Goal: Use online tool/utility: Use online tool/utility

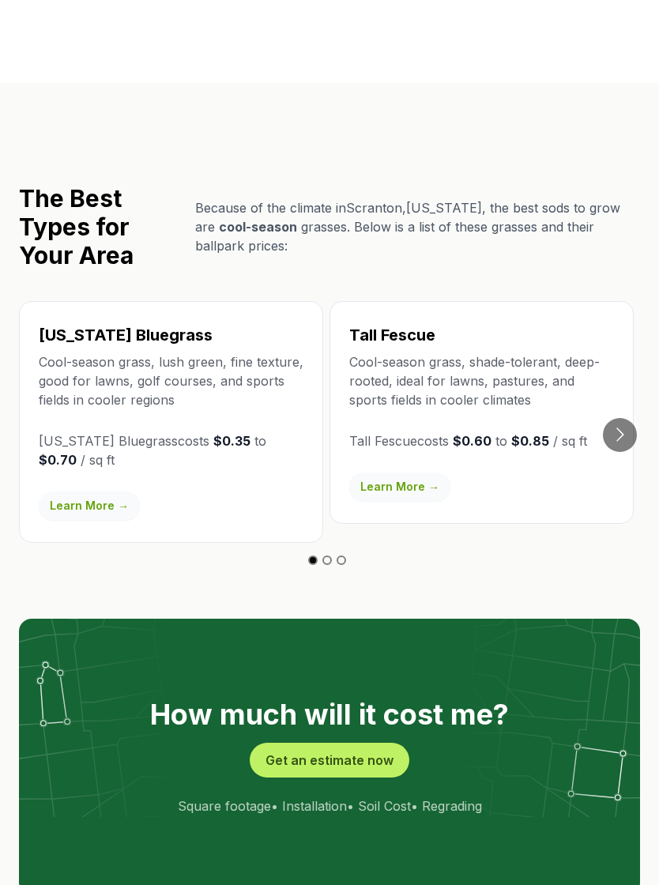
scroll to position [2692, 0]
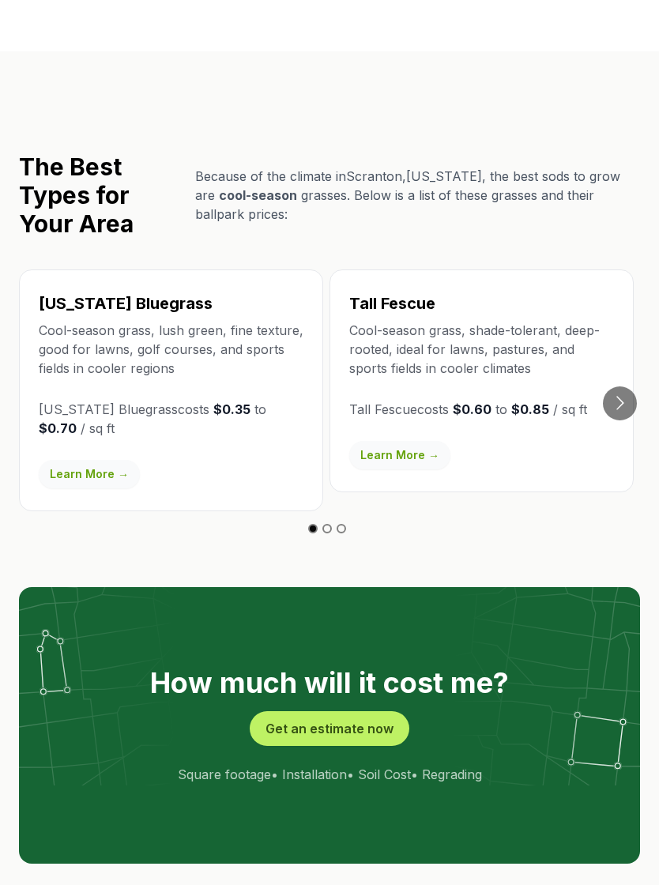
click at [358, 711] on button "Get an estimate now" at bounding box center [330, 728] width 160 height 35
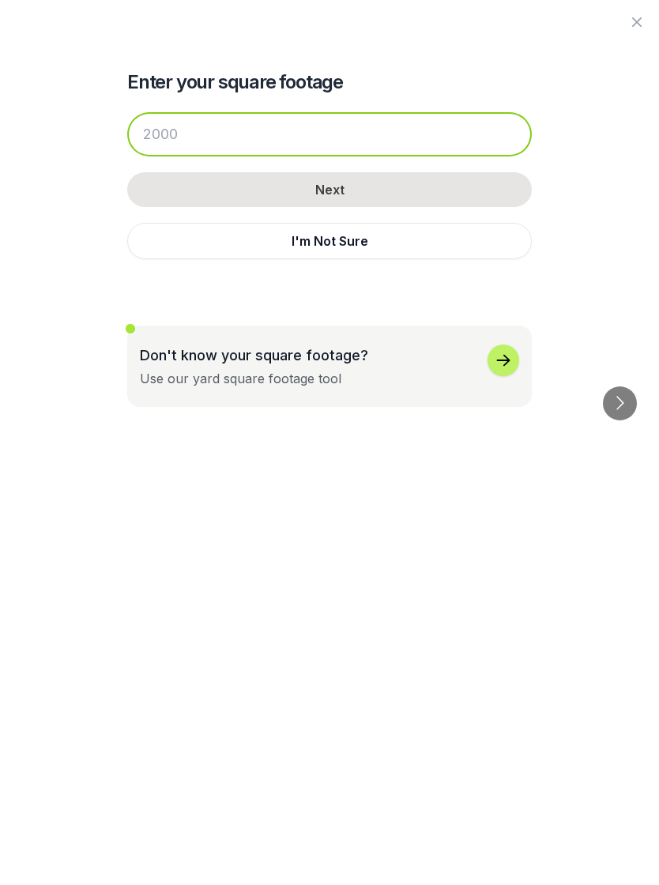
click at [240, 125] on input "number" at bounding box center [329, 134] width 404 height 44
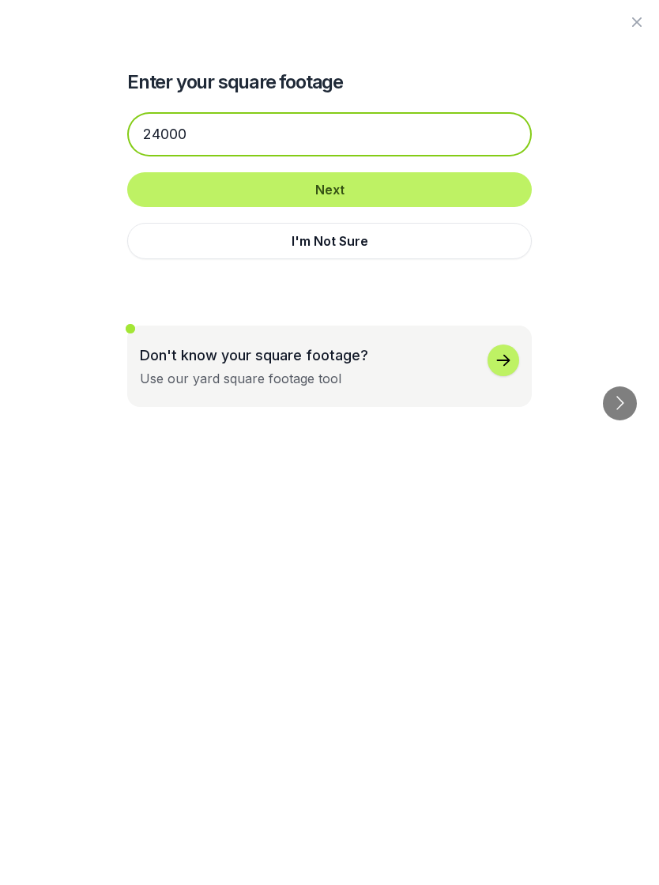
type input "24000"
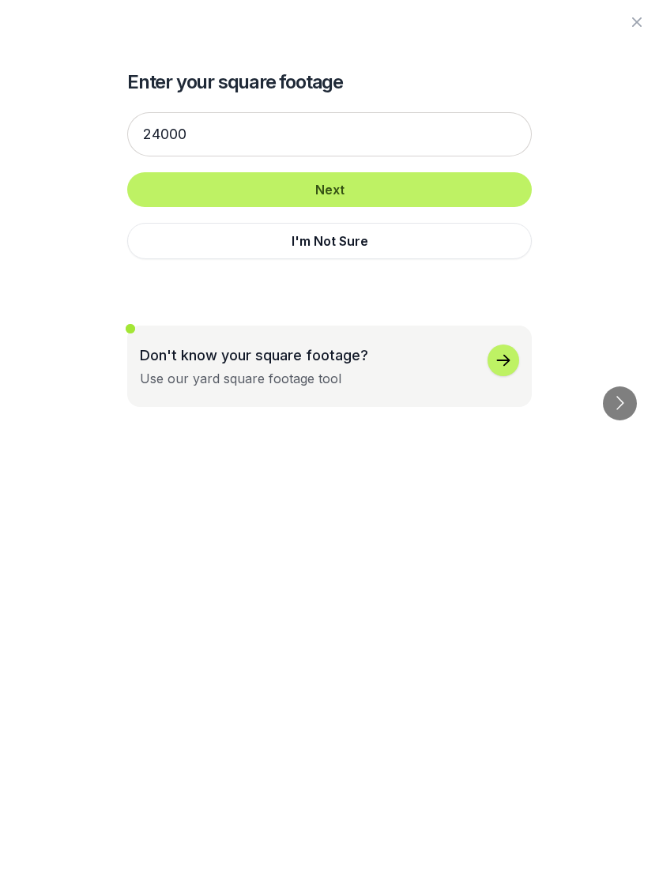
click at [415, 193] on button "Next" at bounding box center [329, 189] width 404 height 35
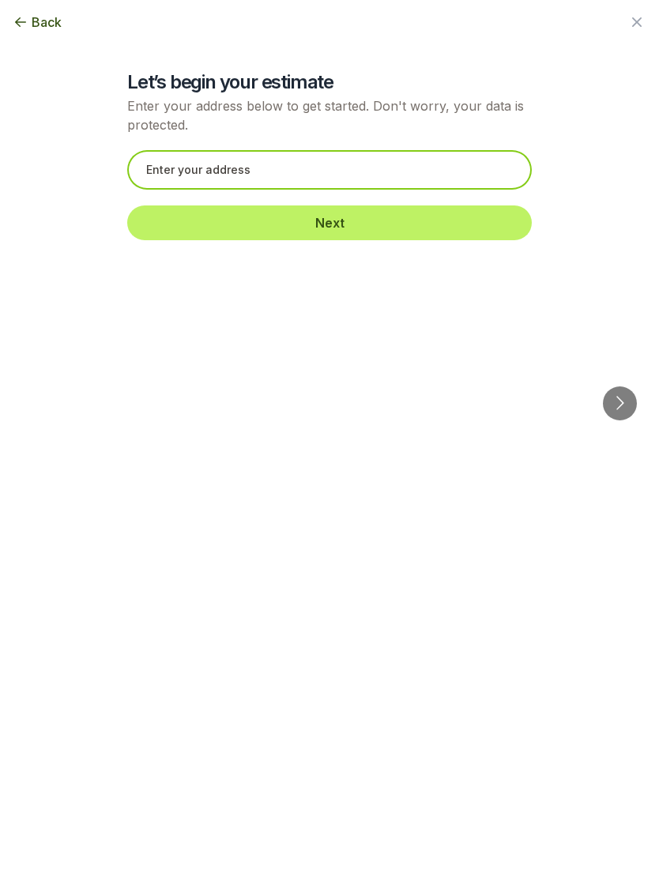
click at [324, 164] on input "text" at bounding box center [329, 169] width 404 height 39
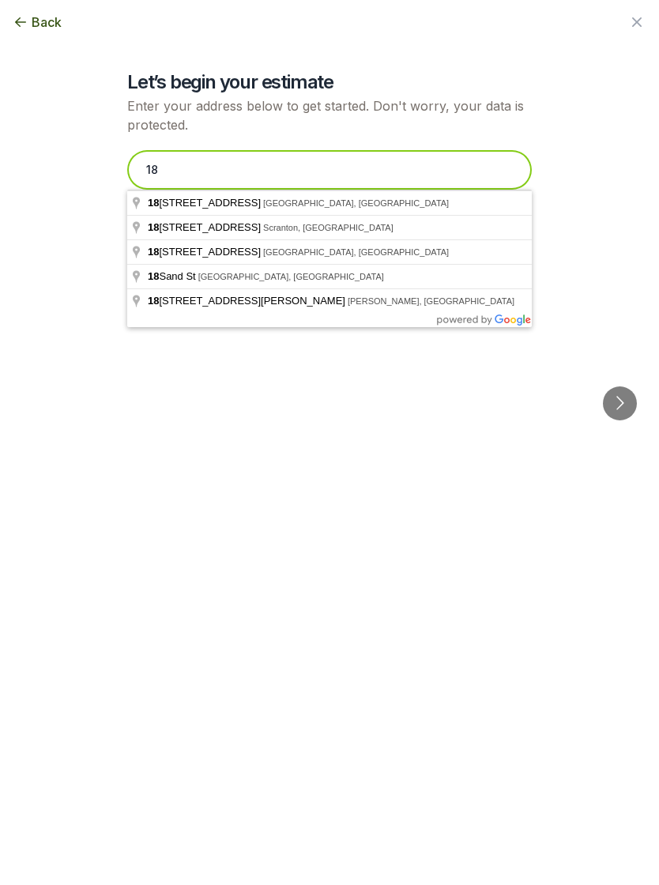
type input "1"
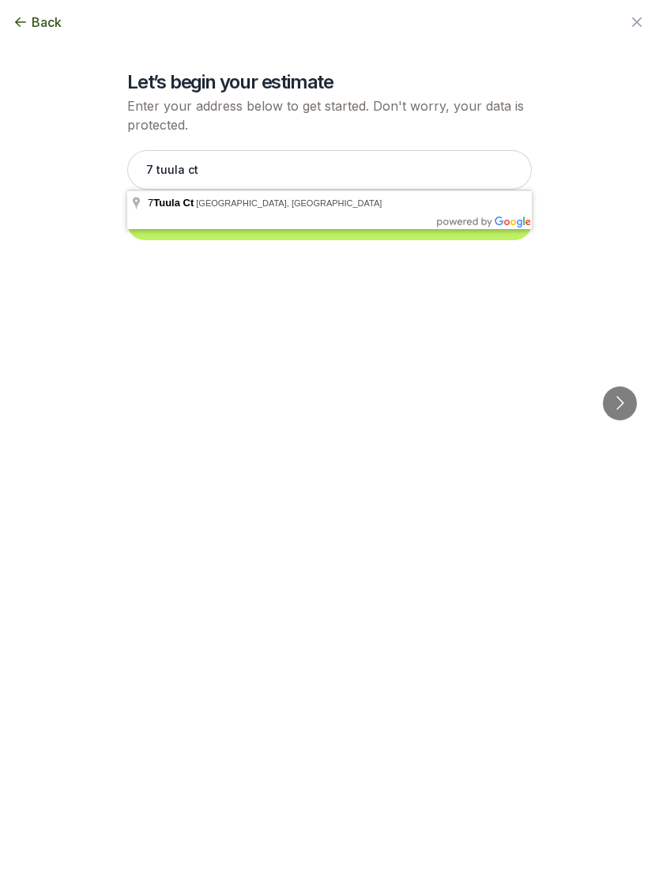
type input "7 Tuula Ct, Dallas, PA"
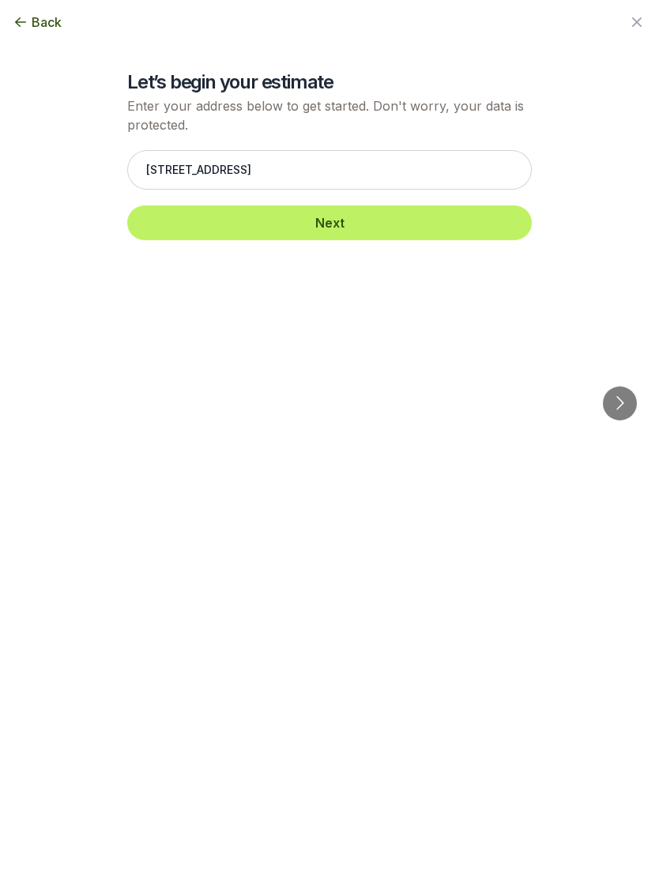
click at [409, 228] on button "Next" at bounding box center [329, 222] width 404 height 35
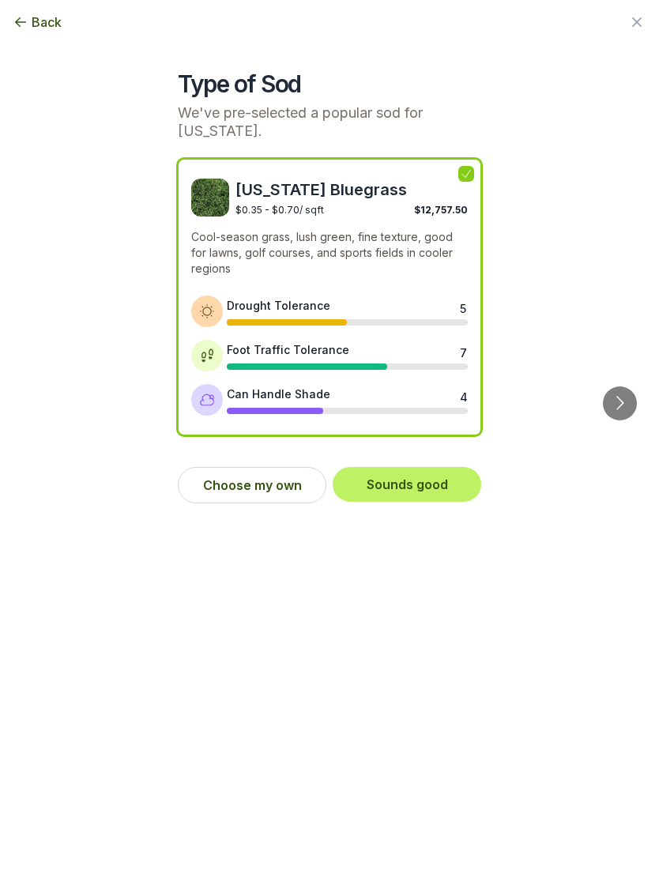
click at [426, 473] on button "Sounds good" at bounding box center [407, 484] width 148 height 35
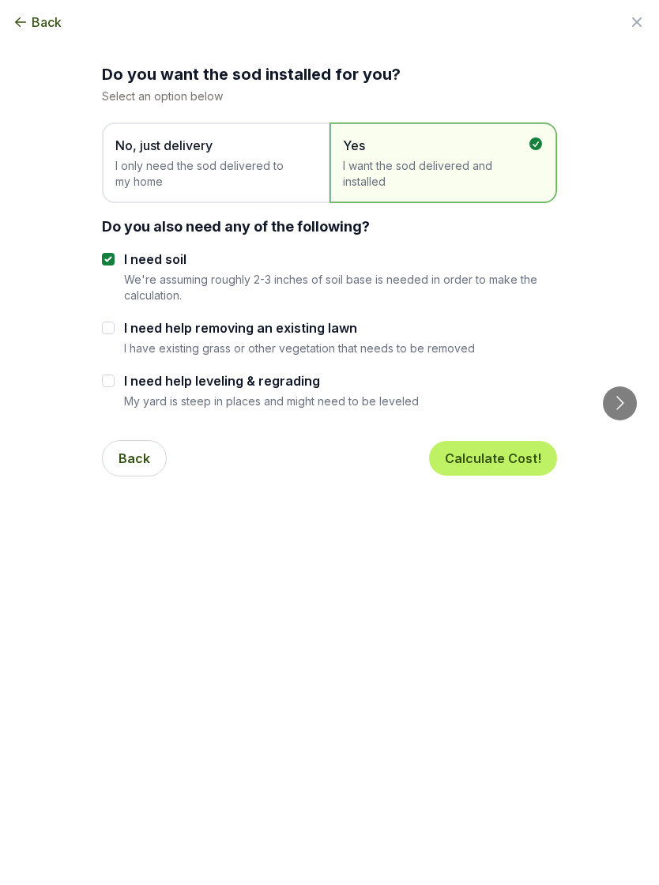
click at [492, 460] on button "Calculate Cost!" at bounding box center [493, 458] width 128 height 35
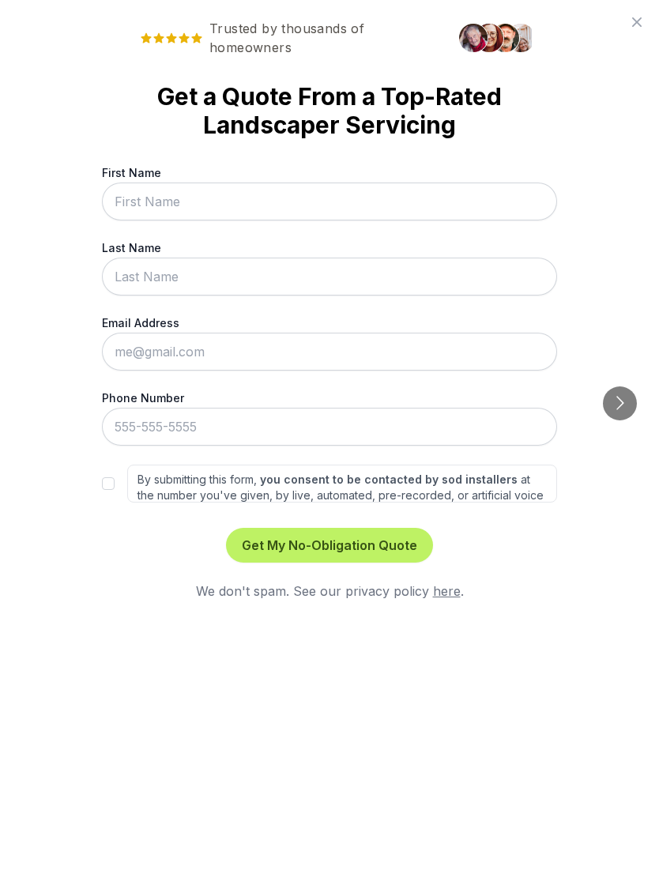
click at [644, 23] on icon at bounding box center [636, 22] width 19 height 19
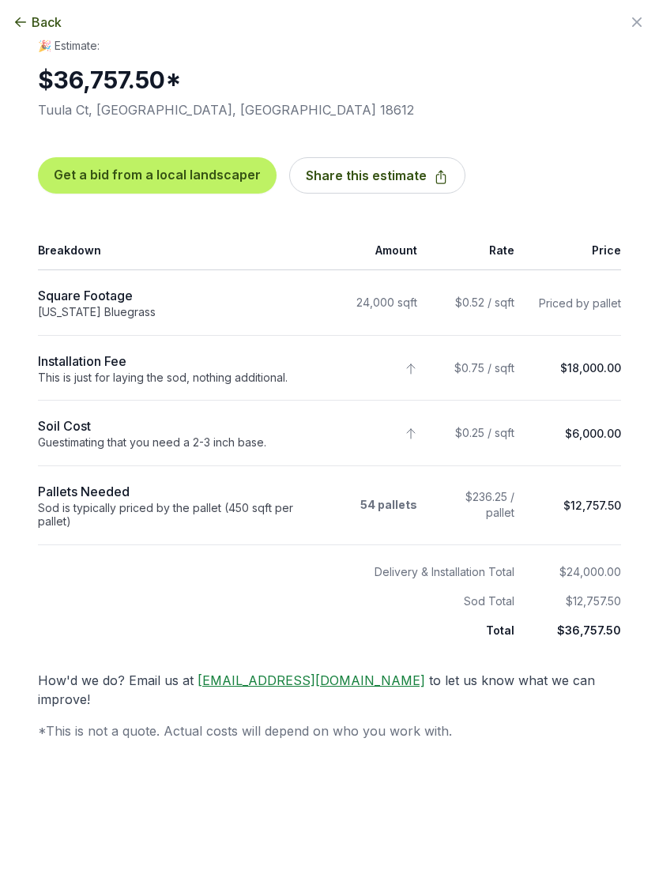
click at [646, 21] on div "Back" at bounding box center [329, 22] width 659 height 44
click at [632, 28] on icon "button" at bounding box center [636, 22] width 19 height 19
